Goal: Transaction & Acquisition: Purchase product/service

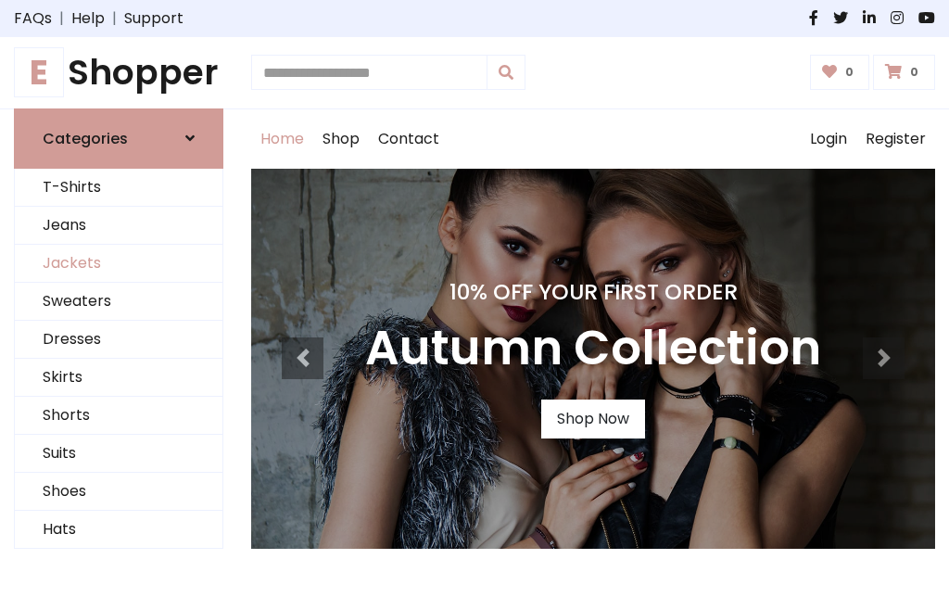
click at [119, 263] on link "Jackets" at bounding box center [119, 264] width 208 height 38
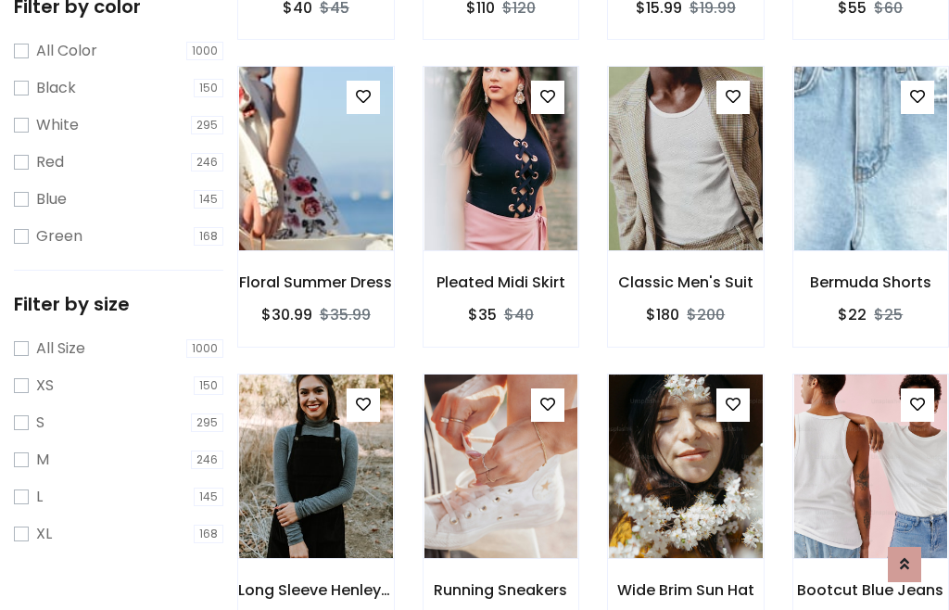
scroll to position [171, 0]
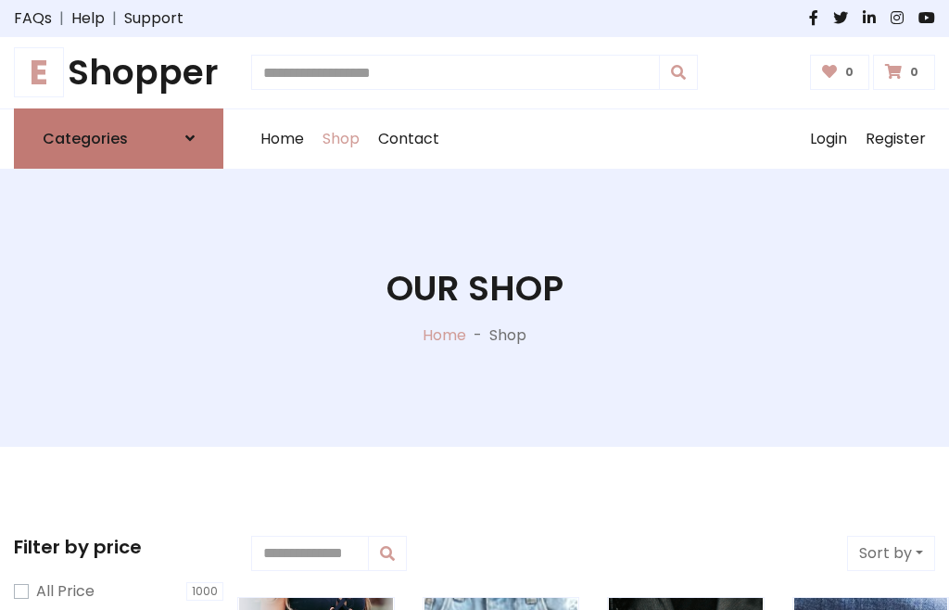
click at [119, 138] on h6 "Categories" at bounding box center [85, 139] width 85 height 18
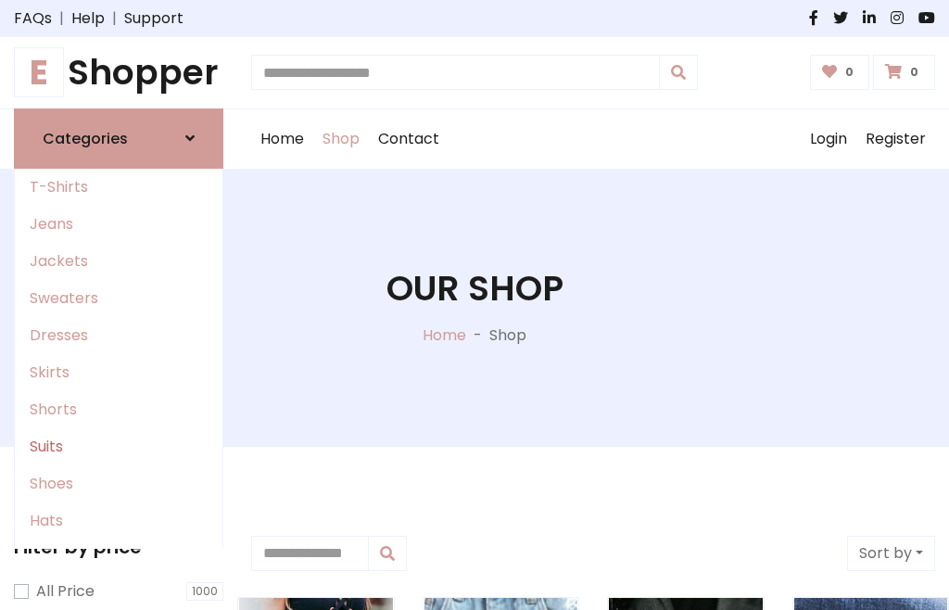
click at [119, 446] on link "Suits" at bounding box center [119, 446] width 208 height 37
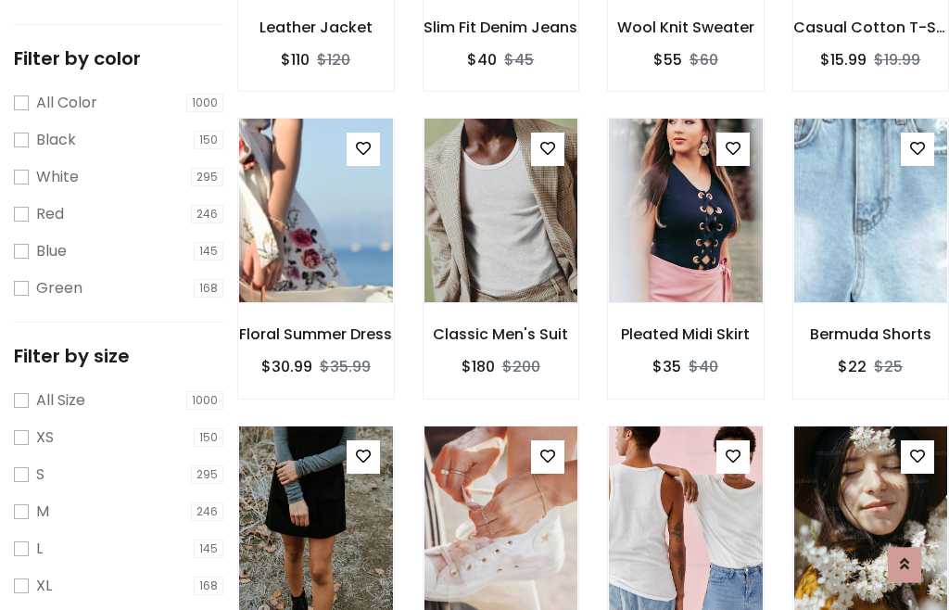
scroll to position [1494, 0]
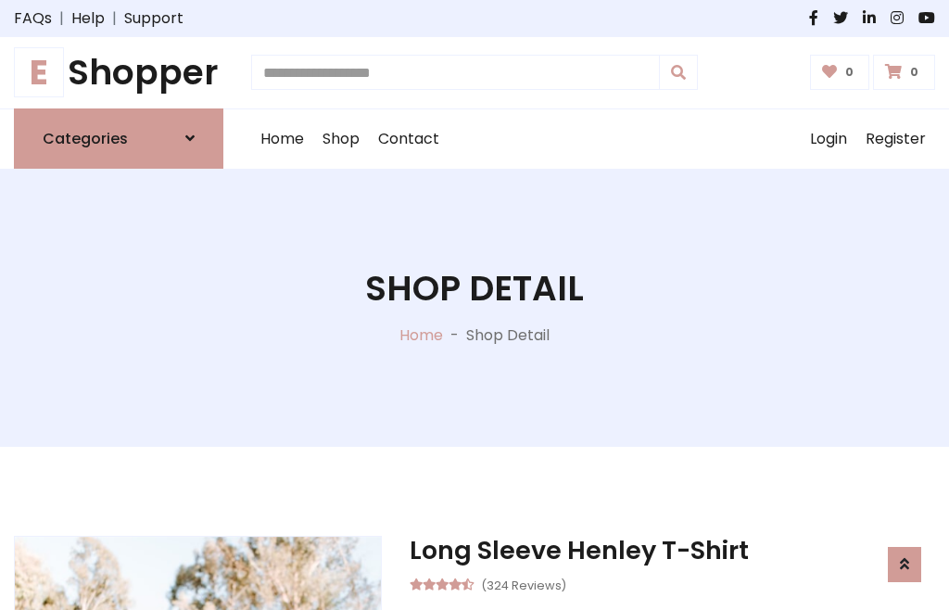
scroll to position [1730, 0]
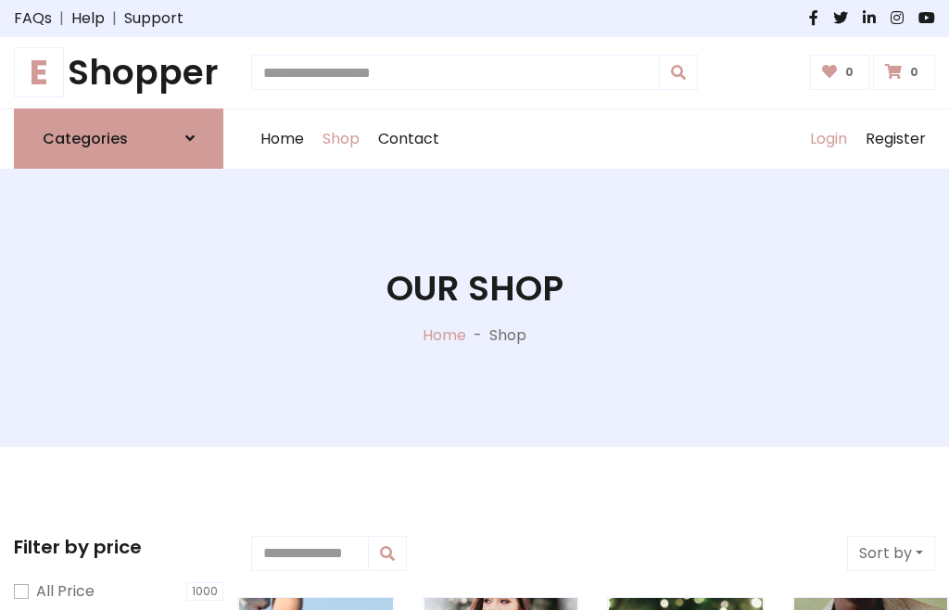
click at [828, 138] on link "Login" at bounding box center [829, 138] width 56 height 59
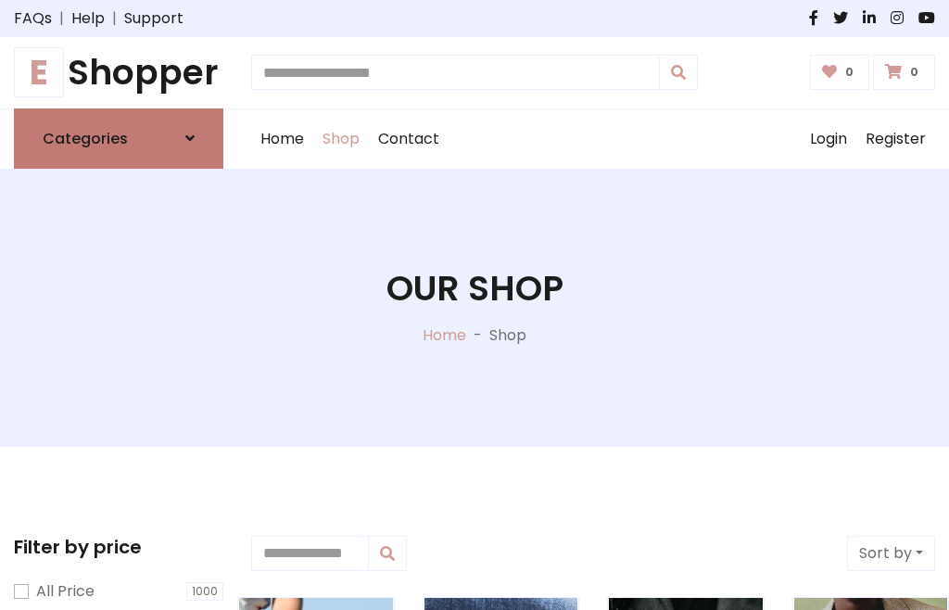
click at [190, 138] on icon at bounding box center [189, 138] width 9 height 15
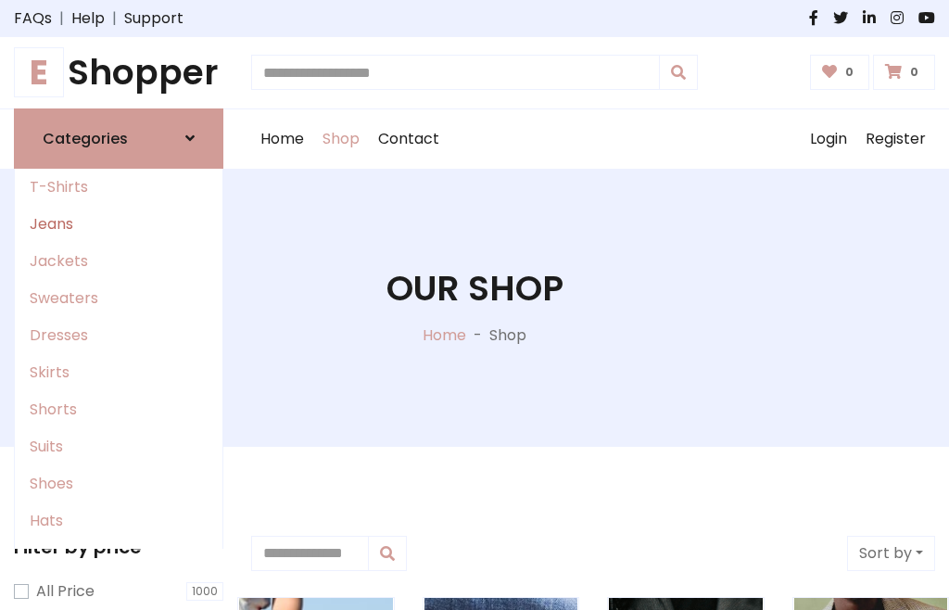
click at [119, 223] on link "Jeans" at bounding box center [119, 224] width 208 height 37
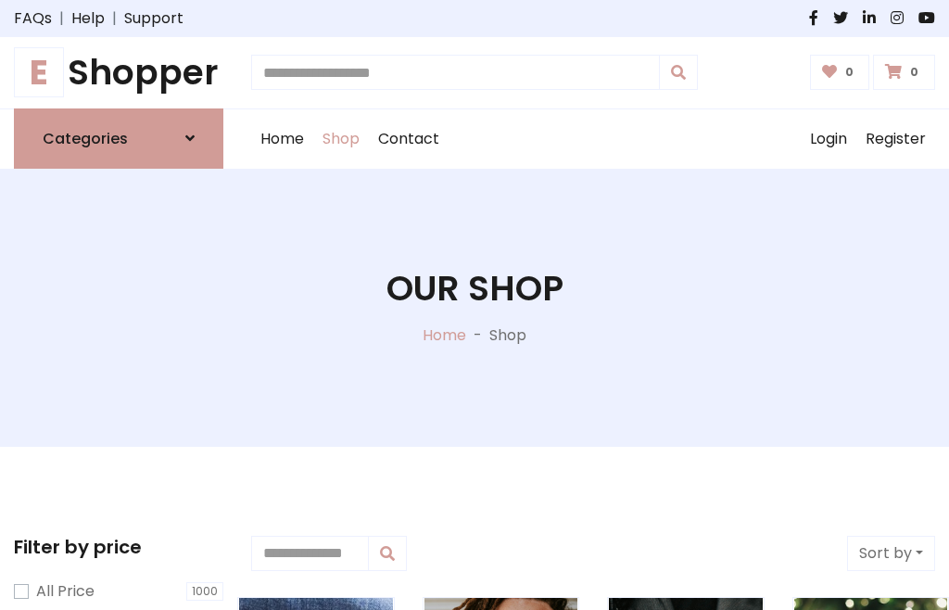
scroll to position [94, 0]
